Goal: Information Seeking & Learning: Learn about a topic

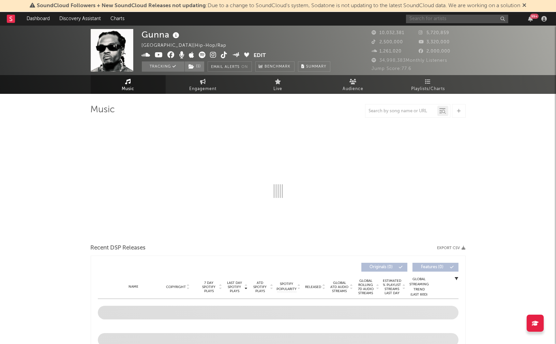
click at [453, 19] on input "text" at bounding box center [457, 19] width 102 height 9
type input "[PERSON_NAME]"
select select "6m"
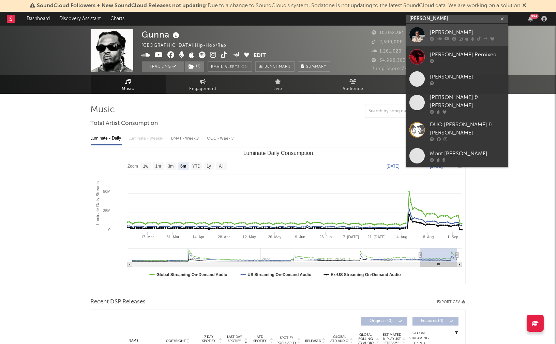
type input "[PERSON_NAME]"
click at [449, 32] on div "[PERSON_NAME]" at bounding box center [467, 32] width 75 height 8
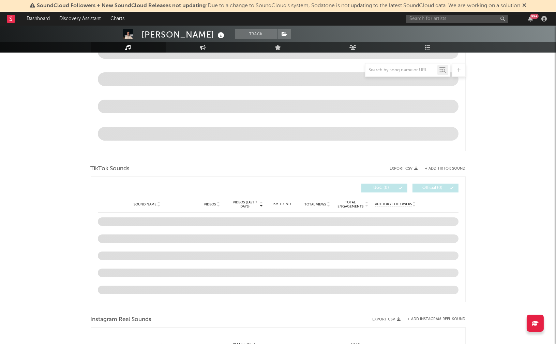
select select "6m"
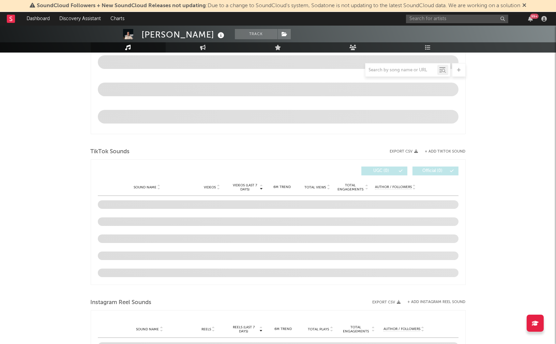
scroll to position [360, 0]
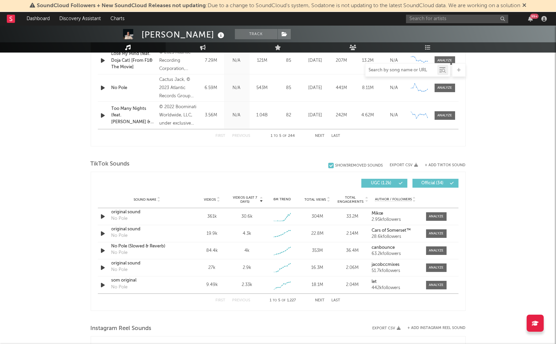
click at [405, 69] on input "text" at bounding box center [402, 70] width 72 height 5
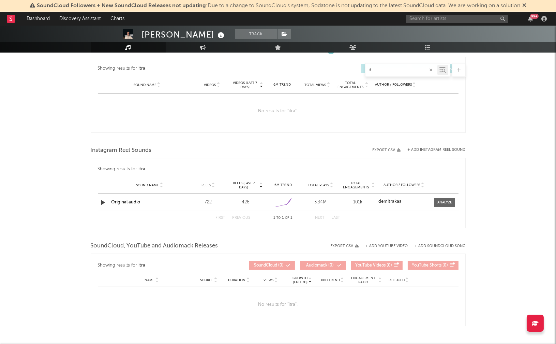
type input "i"
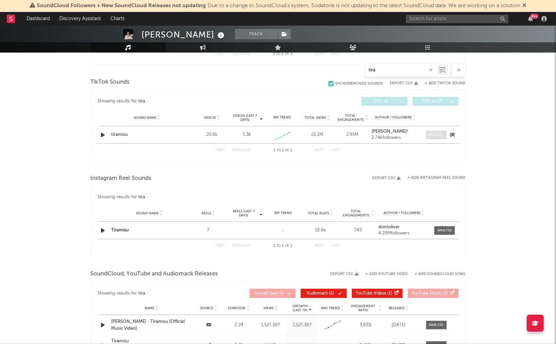
type input "tira"
click at [431, 132] on div at bounding box center [436, 134] width 15 height 5
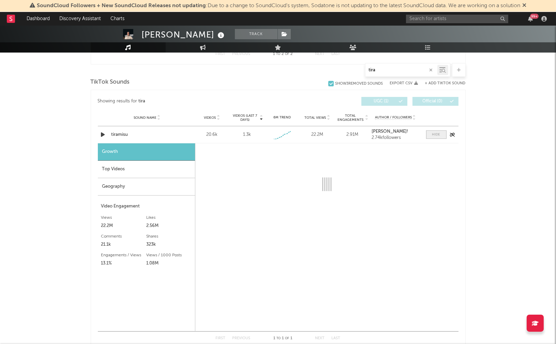
select select "1w"
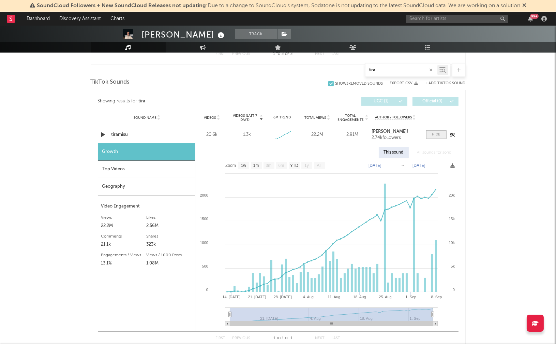
scroll to position [364, 0]
